Goal: Information Seeking & Learning: Find specific fact

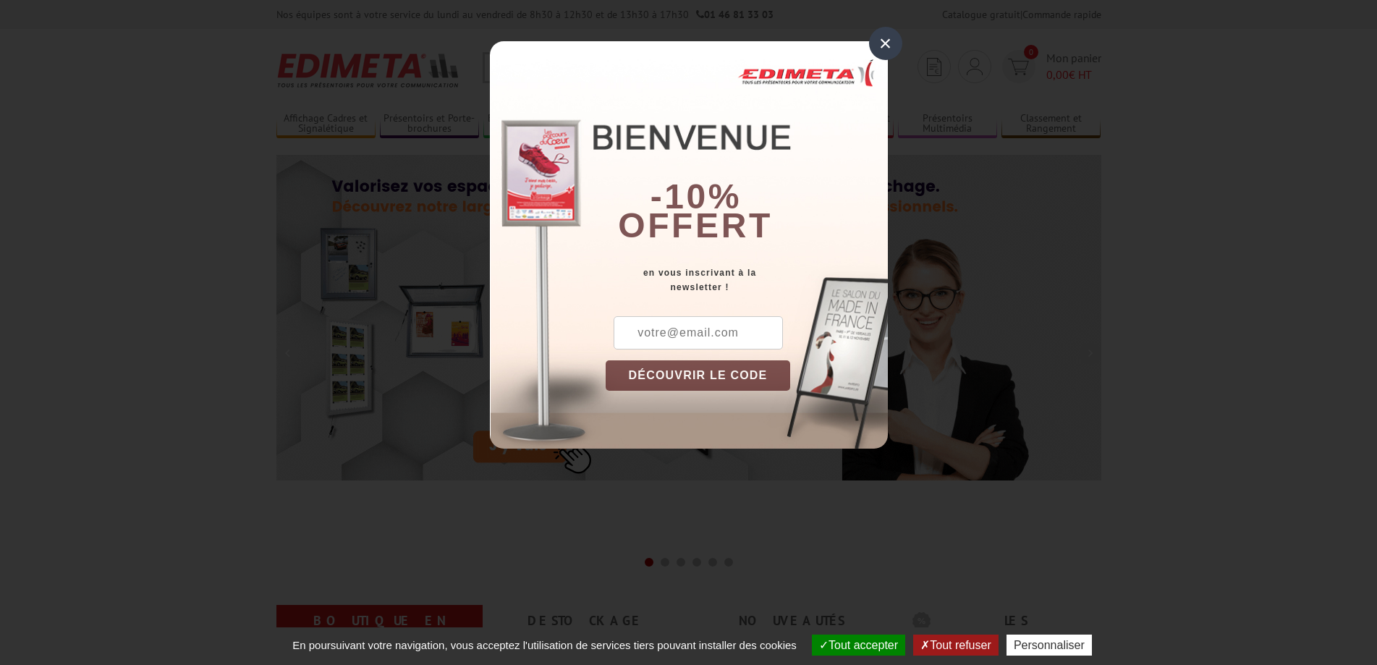
click at [890, 40] on div "×" at bounding box center [885, 43] width 33 height 33
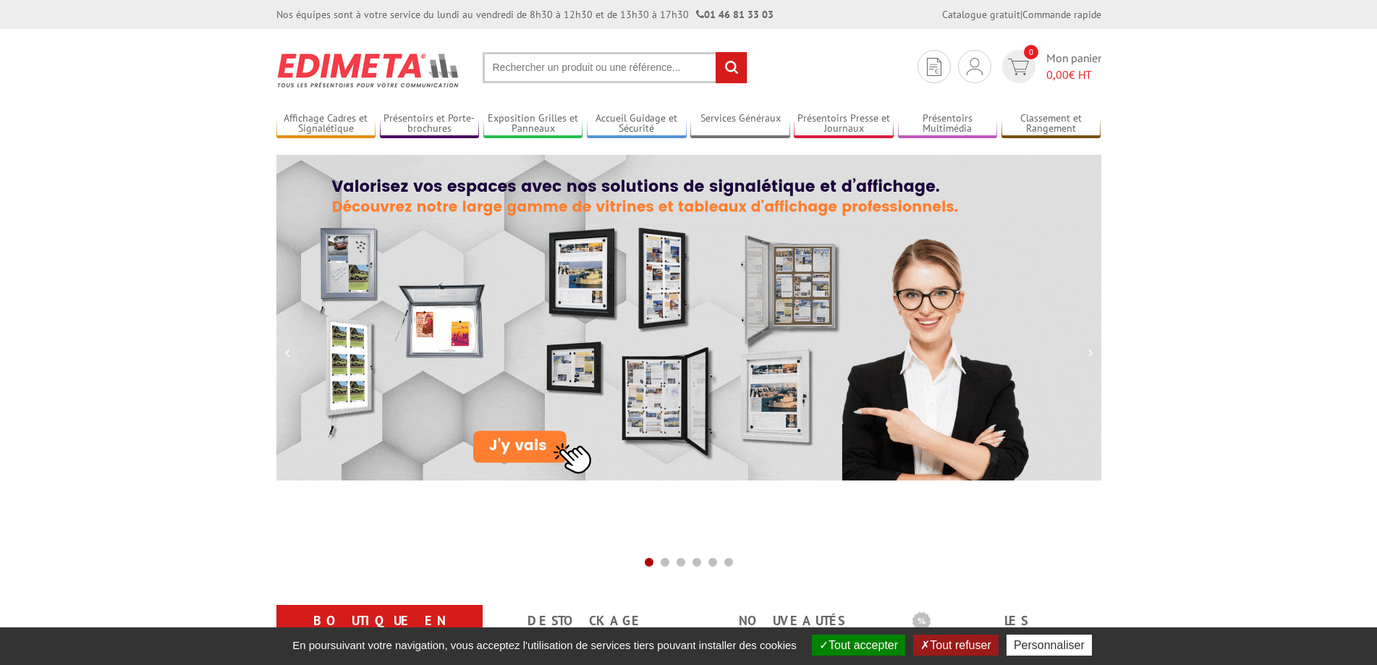
click at [561, 69] on input "text" at bounding box center [615, 67] width 265 height 31
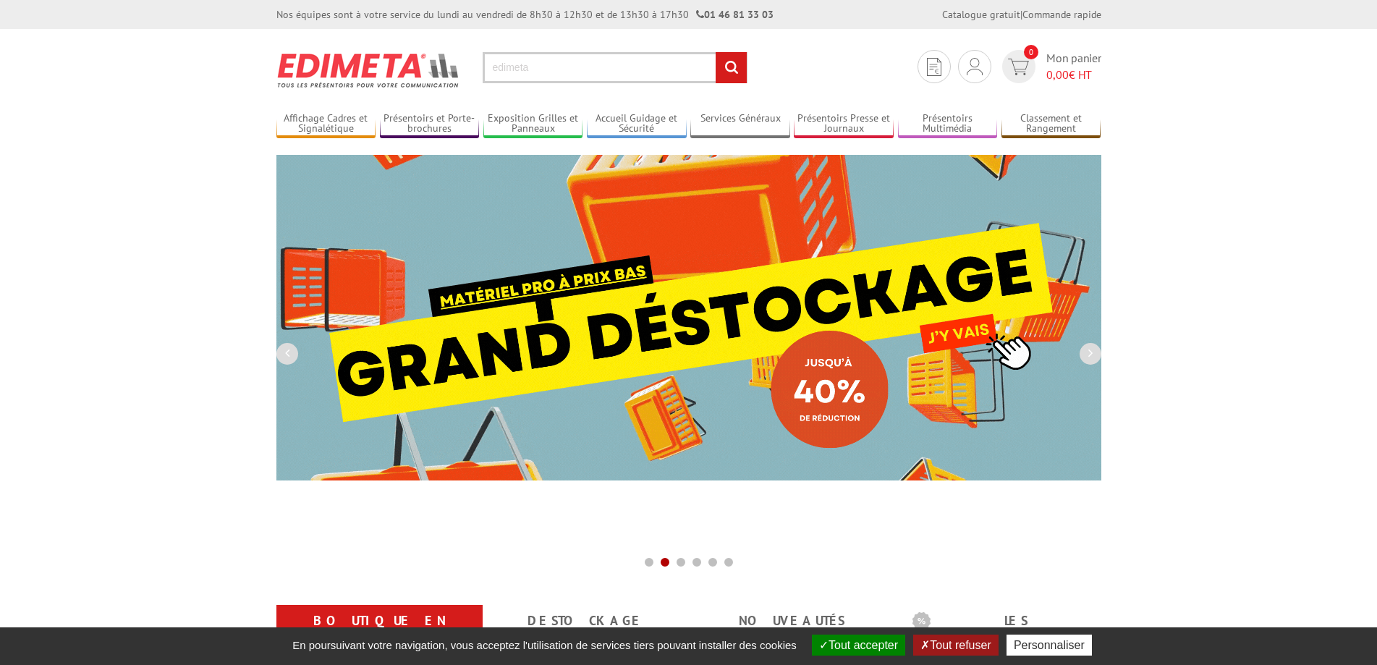
type input "edimeta"
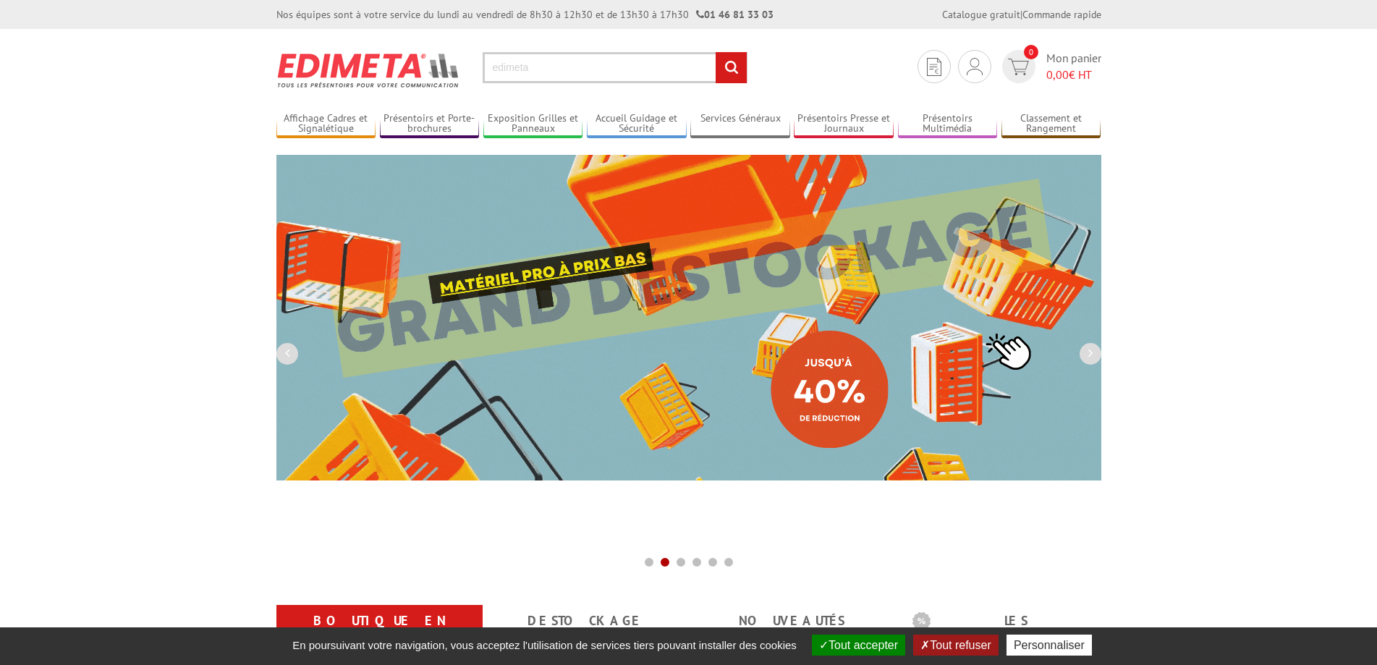
click at [715, 52] on input "rechercher" at bounding box center [730, 67] width 31 height 31
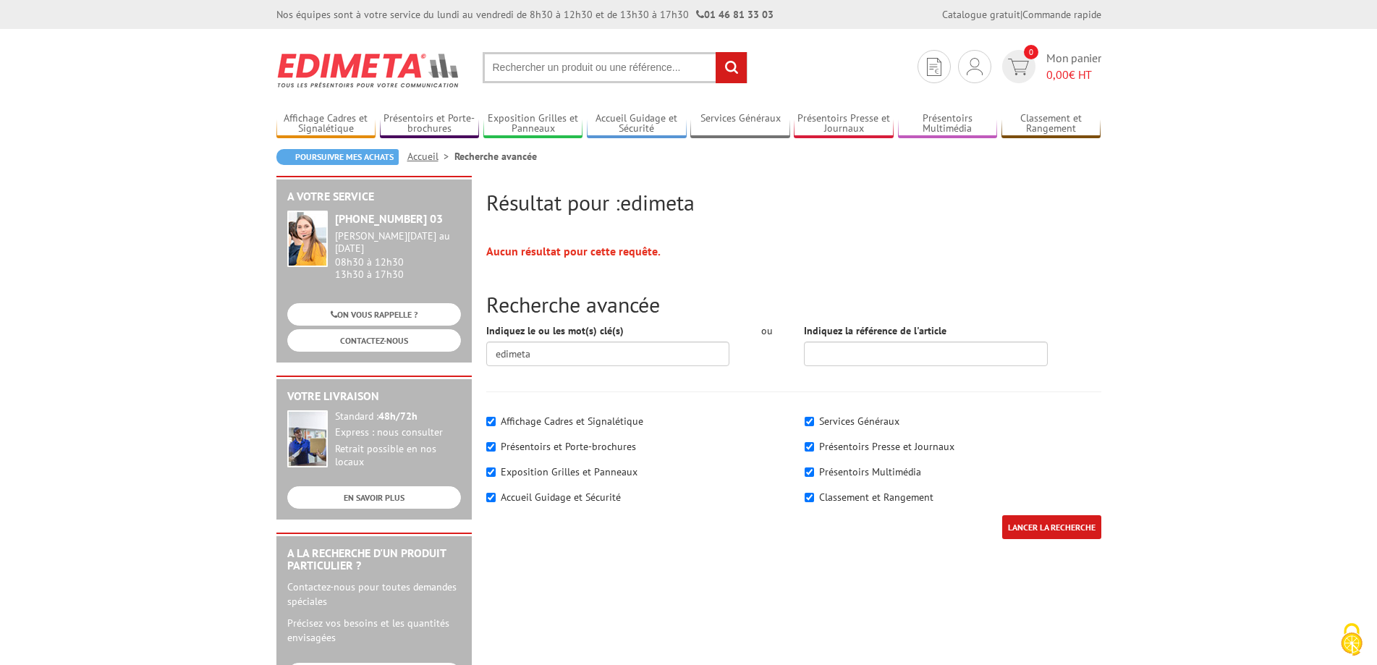
click at [542, 72] on input "text" at bounding box center [615, 67] width 265 height 31
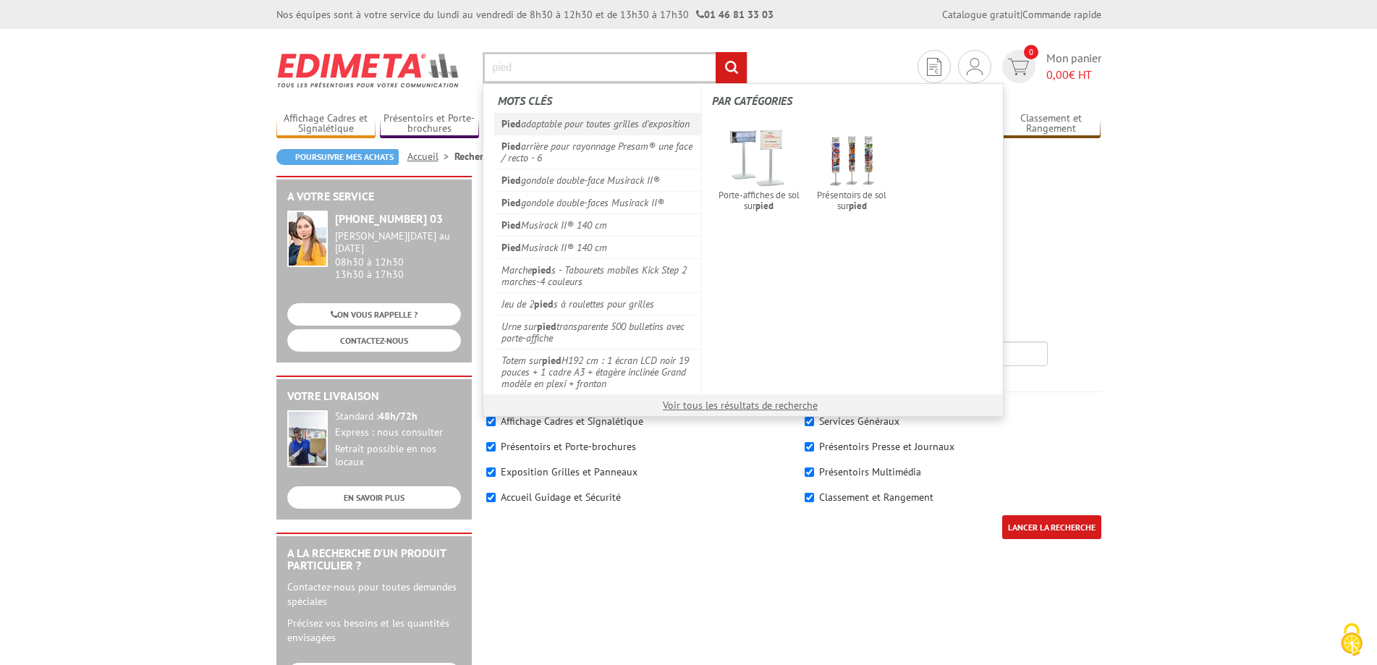
type input "pied"
click at [634, 122] on link "Pied adaptable pour toutes grilles d'exposition" at bounding box center [598, 124] width 208 height 22
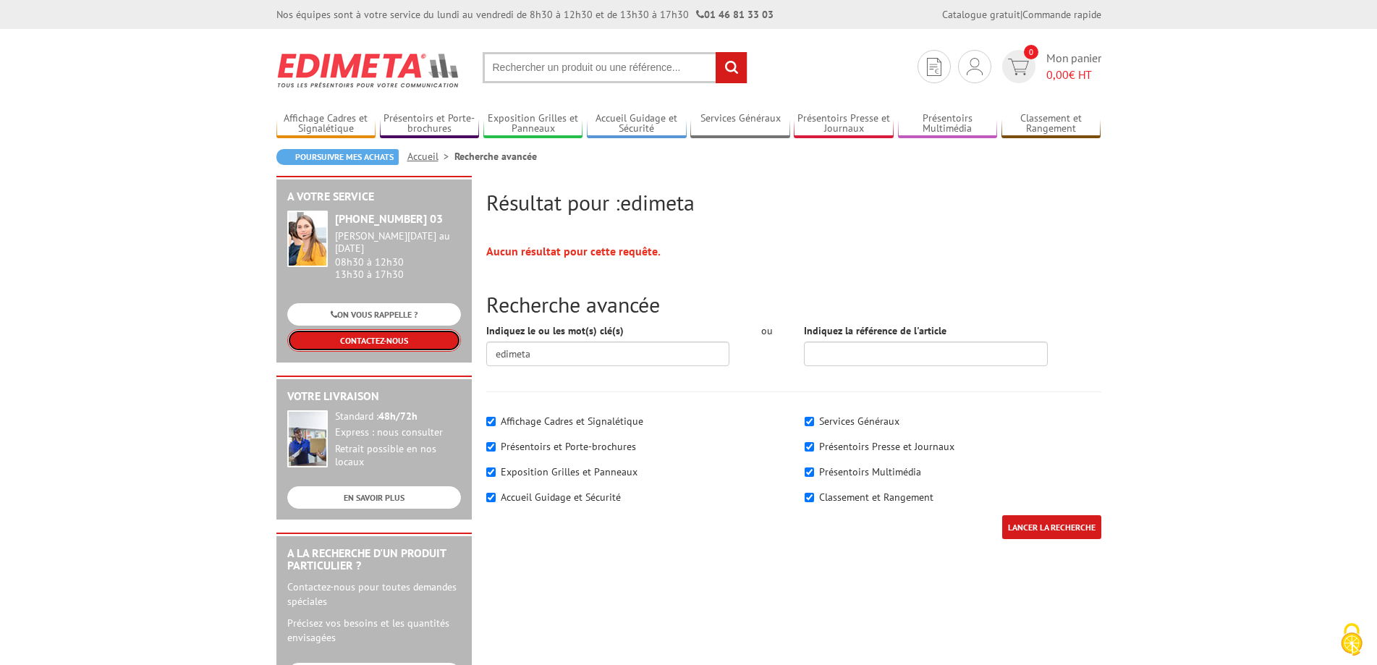
click at [399, 329] on link "CONTACTEZ-NOUS" at bounding box center [374, 340] width 174 height 22
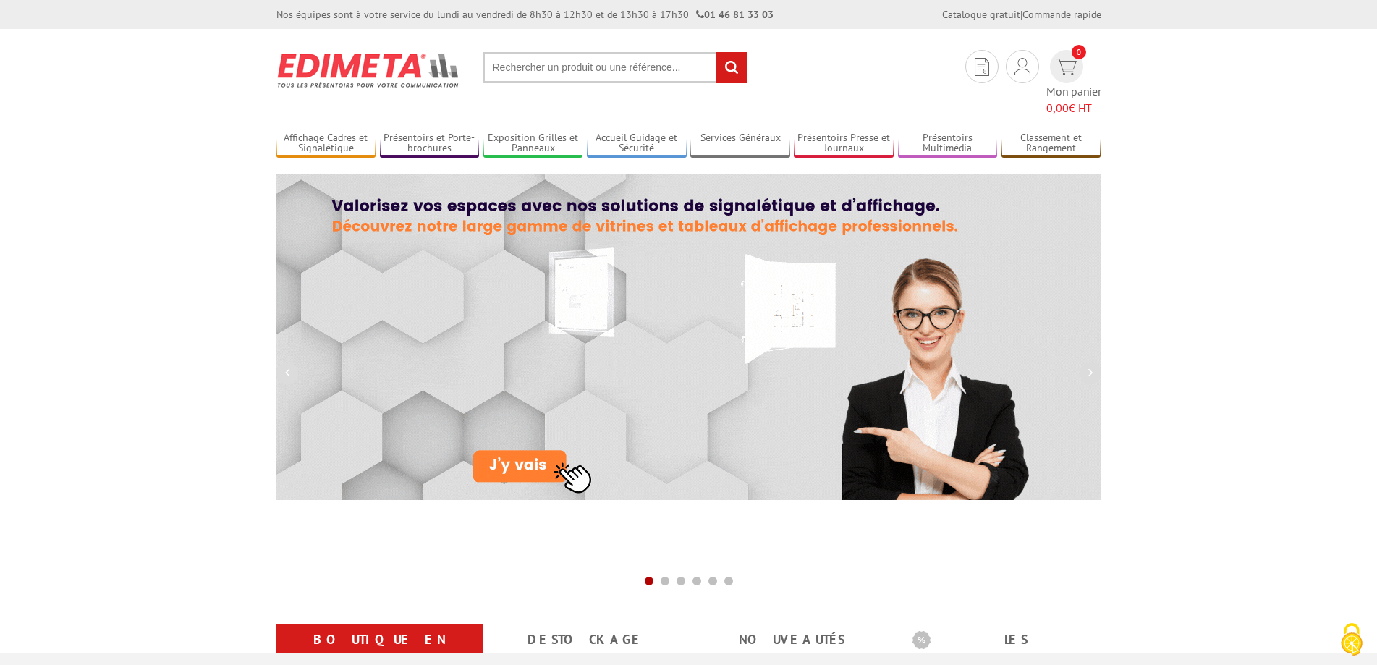
click at [548, 70] on input "text" at bounding box center [615, 67] width 265 height 31
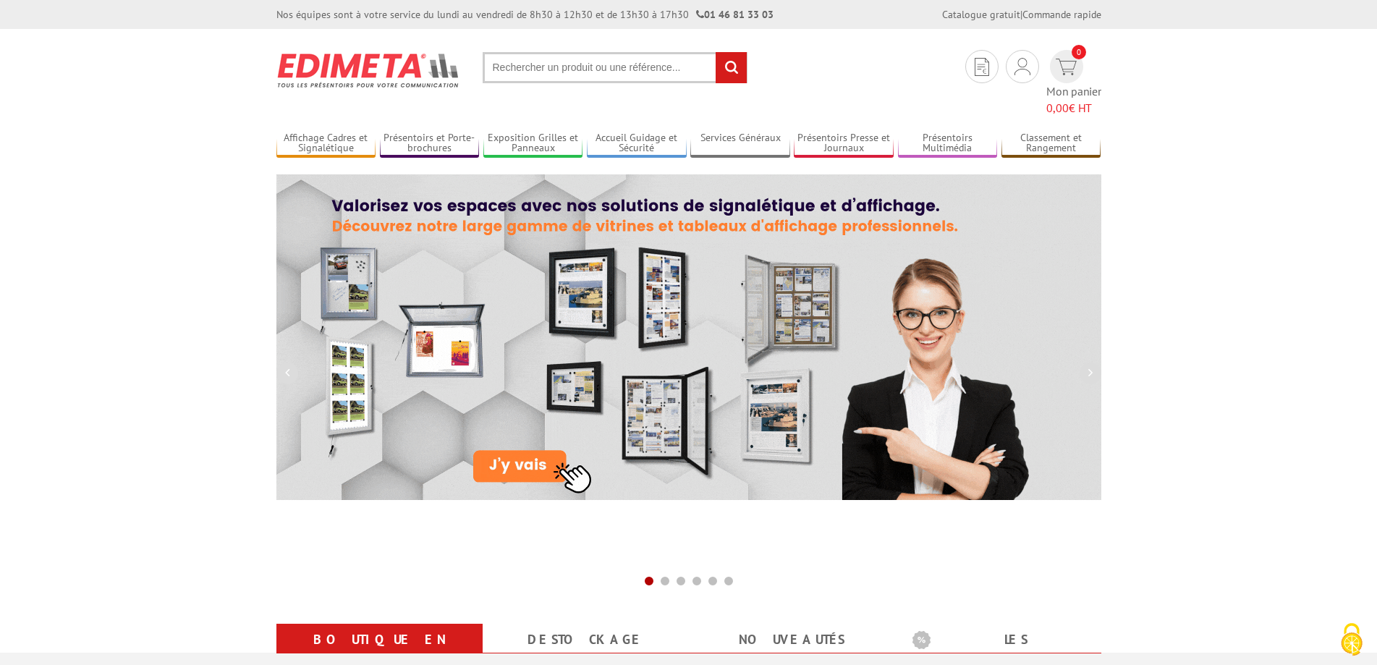
click at [548, 71] on input "text" at bounding box center [615, 67] width 265 height 31
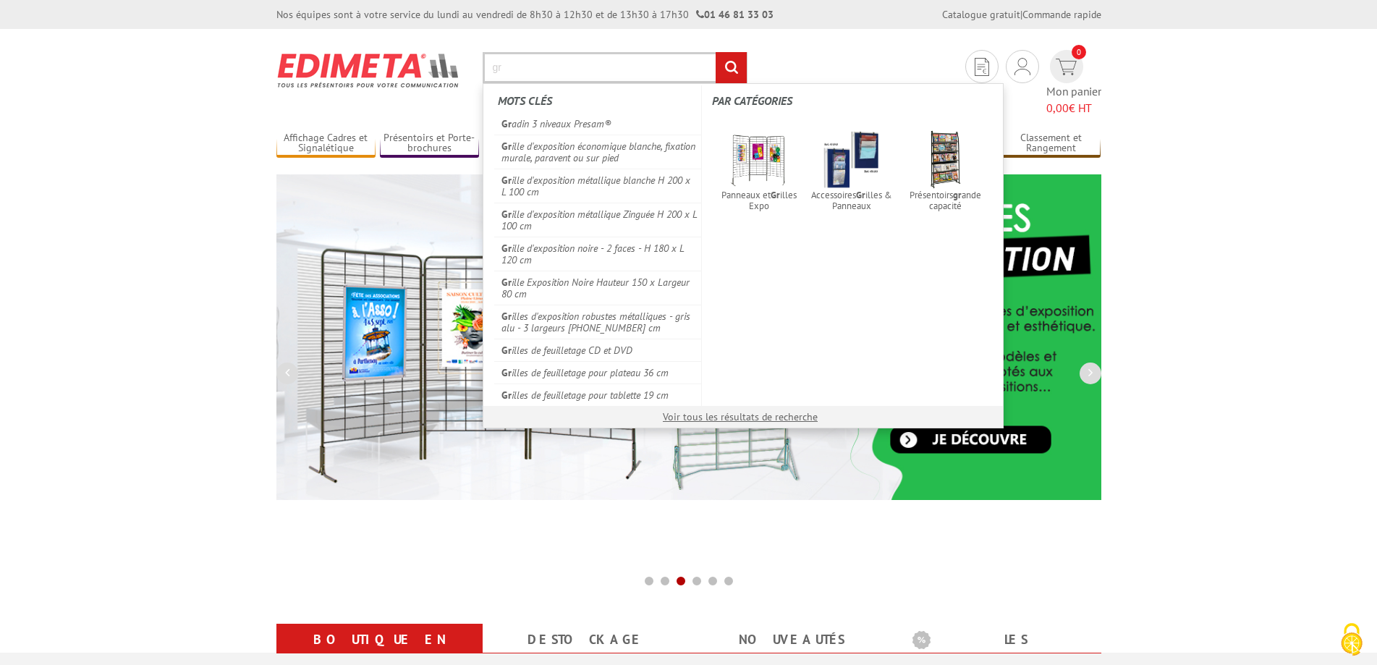
type input "g"
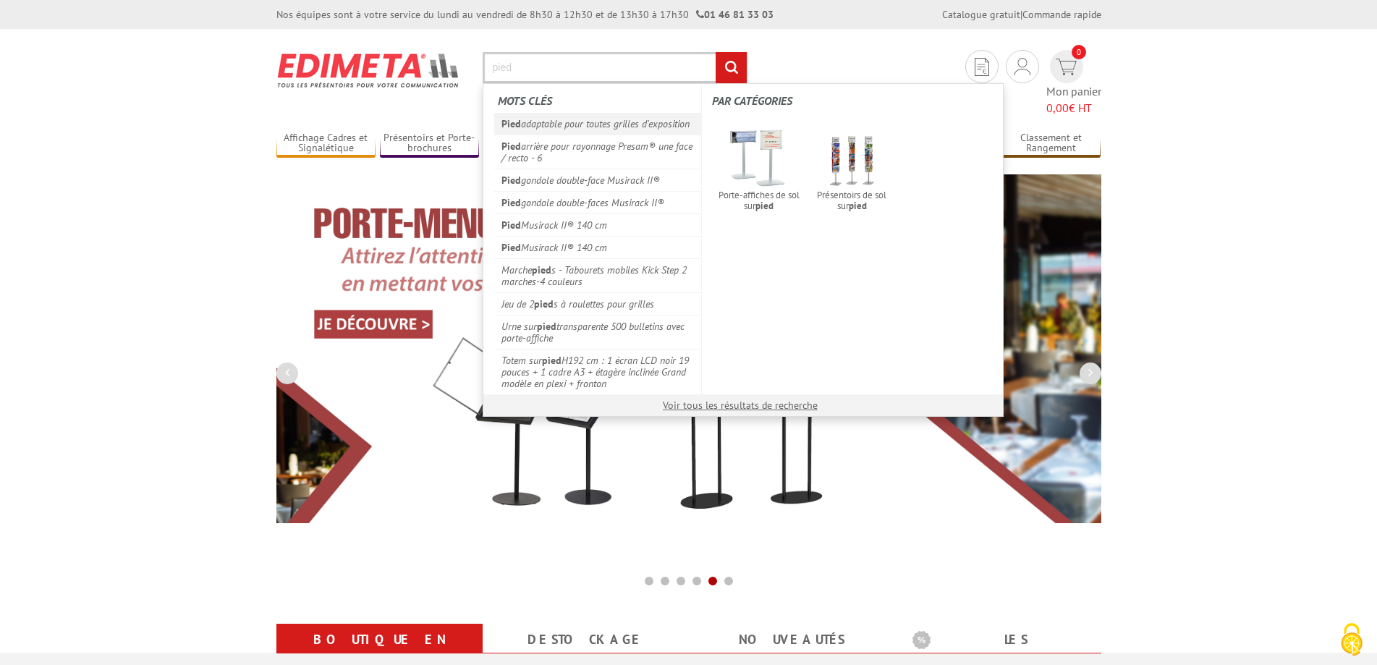
type input "pied"
click at [562, 121] on link "Pied adaptable pour toutes grilles d'exposition" at bounding box center [598, 124] width 208 height 22
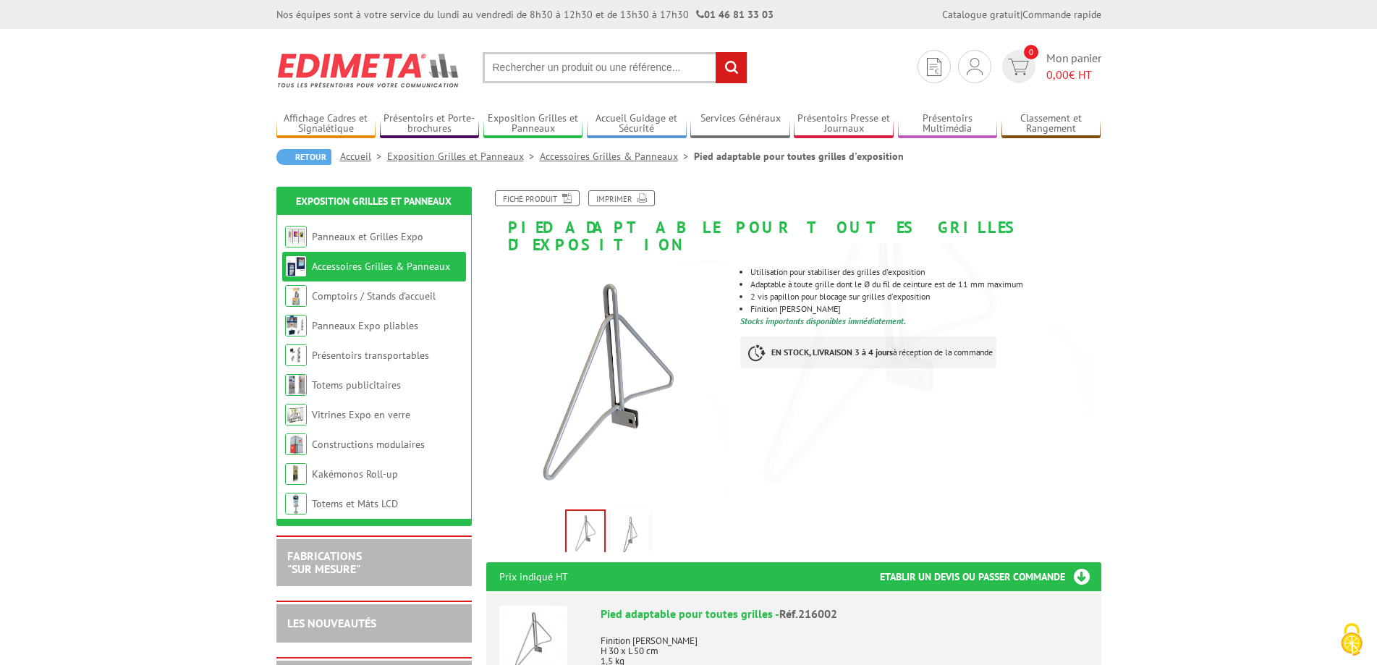
click at [627, 527] on img at bounding box center [630, 534] width 35 height 45
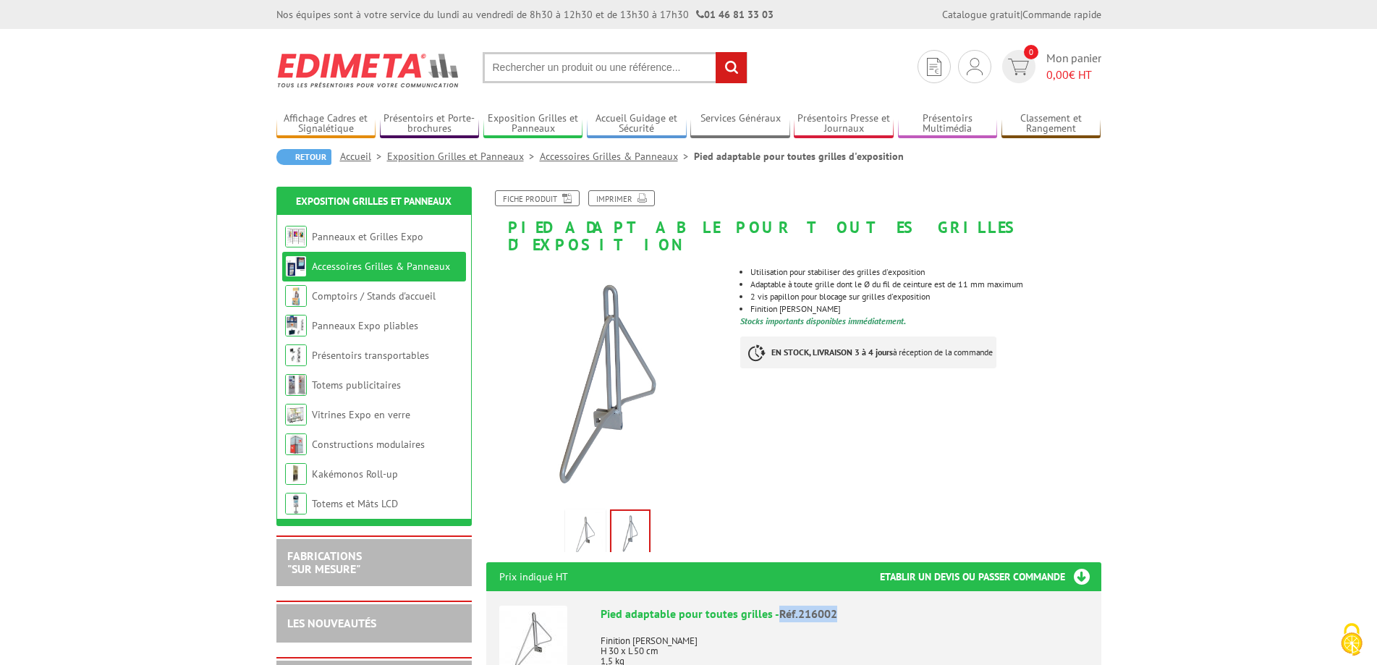
drag, startPoint x: 835, startPoint y: 598, endPoint x: 777, endPoint y: 598, distance: 57.9
click at [777, 606] on div "Pied adaptable pour toutes grilles - Réf.216002" at bounding box center [844, 614] width 488 height 17
copy span "Réf.216002"
click at [843, 606] on div "Pied adaptable pour toutes grilles - Réf.216002" at bounding box center [844, 614] width 488 height 17
drag, startPoint x: 840, startPoint y: 600, endPoint x: 779, endPoint y: 600, distance: 60.8
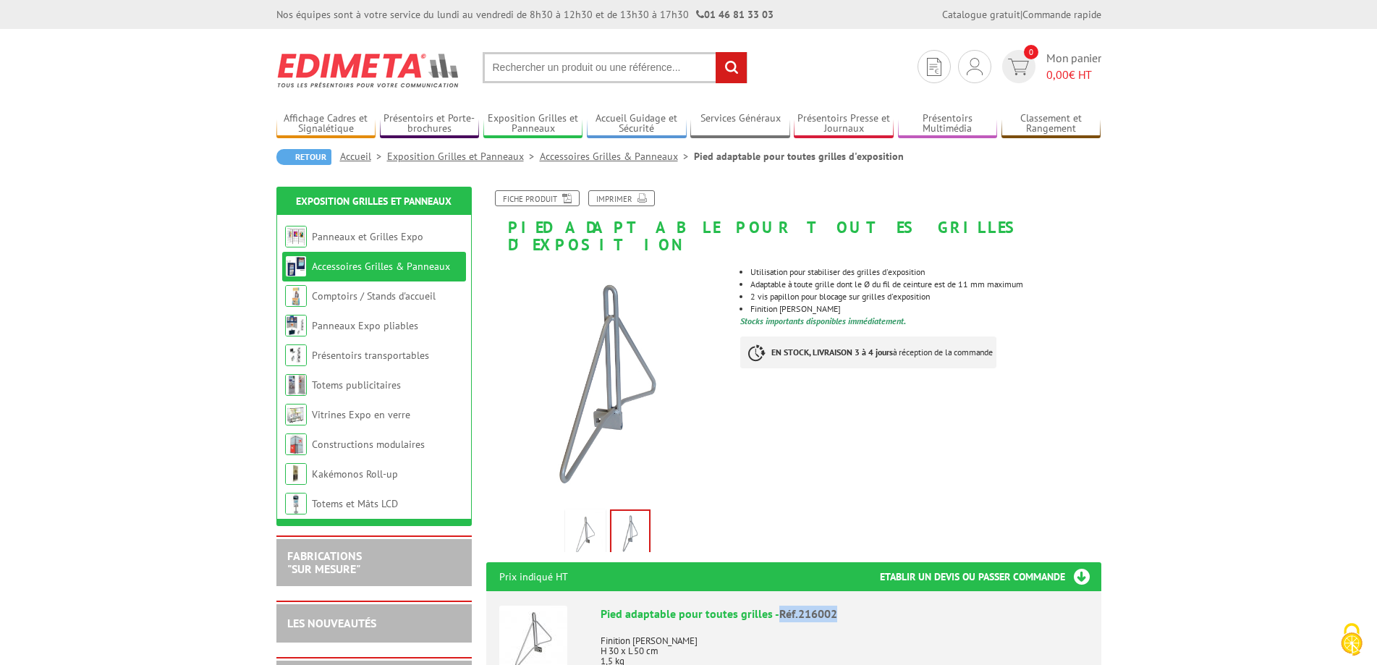
click at [779, 606] on div "Pied adaptable pour toutes grilles - Réf.216002" at bounding box center [844, 614] width 488 height 17
copy span "Réf.216002"
